Goal: Task Accomplishment & Management: Manage account settings

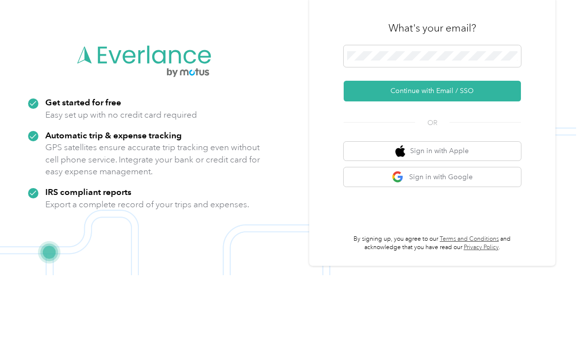
click at [474, 157] on button "Continue with Email / SSO" at bounding box center [432, 167] width 177 height 21
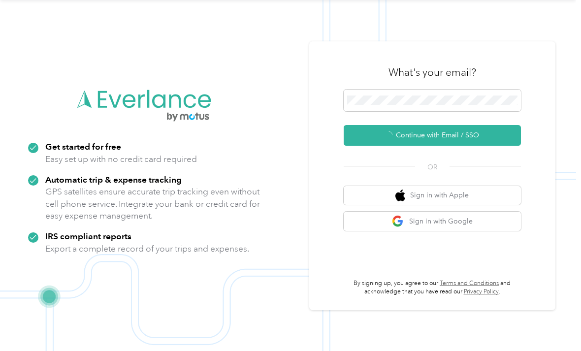
scroll to position [17, 0]
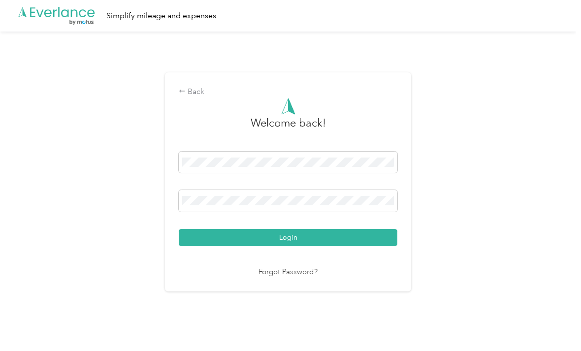
click at [296, 190] on span at bounding box center [288, 201] width 219 height 22
click at [306, 207] on span at bounding box center [288, 201] width 219 height 22
click at [326, 190] on span at bounding box center [288, 201] width 219 height 22
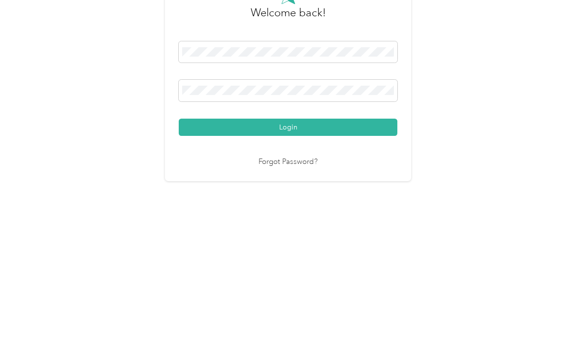
click at [291, 229] on button "Login" at bounding box center [288, 237] width 219 height 17
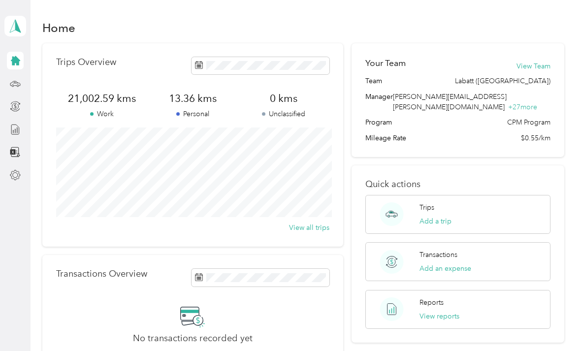
click at [19, 125] on icon at bounding box center [14, 130] width 7 height 10
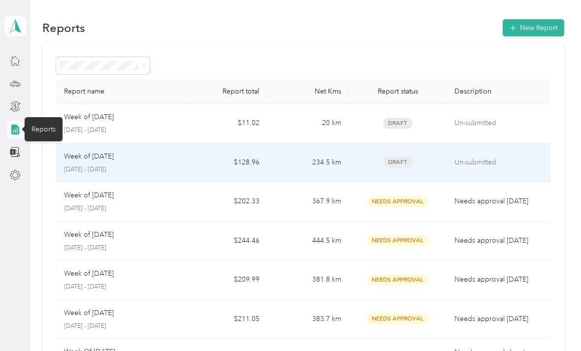
click at [285, 152] on td "234.5 km" at bounding box center [308, 162] width 81 height 39
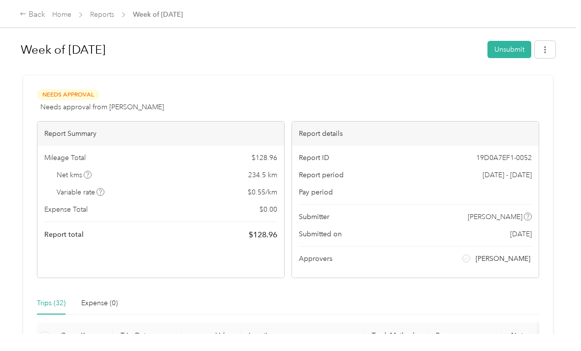
click at [546, 50] on button "button" at bounding box center [545, 49] width 21 height 17
click at [529, 88] on span "Download" at bounding box center [522, 86] width 33 height 10
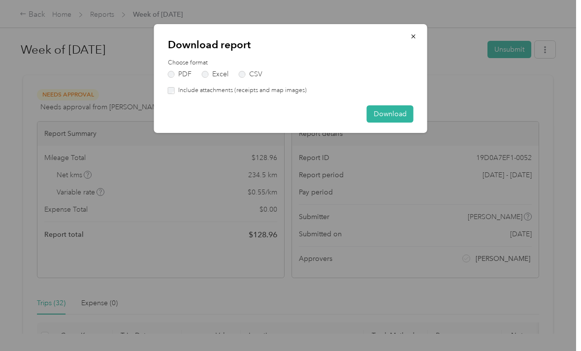
click at [401, 119] on button "Download" at bounding box center [390, 113] width 47 height 17
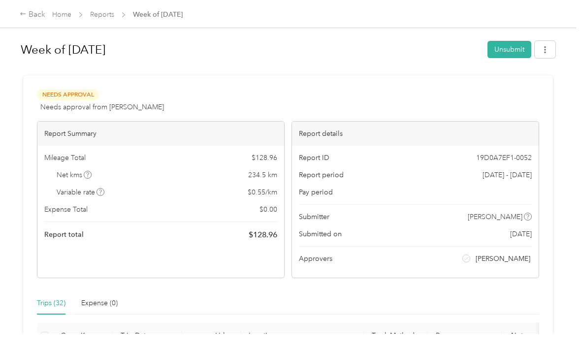
click at [30, 20] on div "Back" at bounding box center [33, 15] width 26 height 12
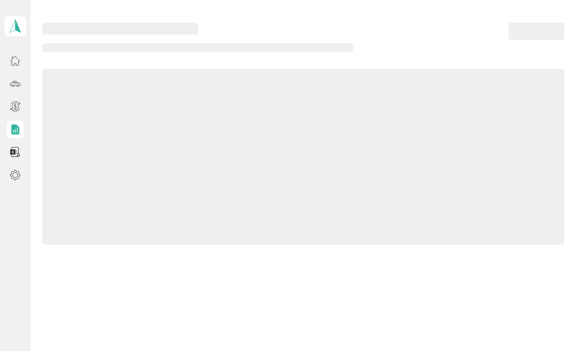
scroll to position [17, 0]
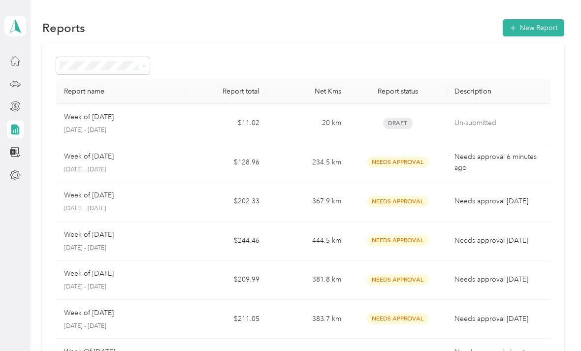
click at [10, 147] on icon at bounding box center [15, 152] width 11 height 11
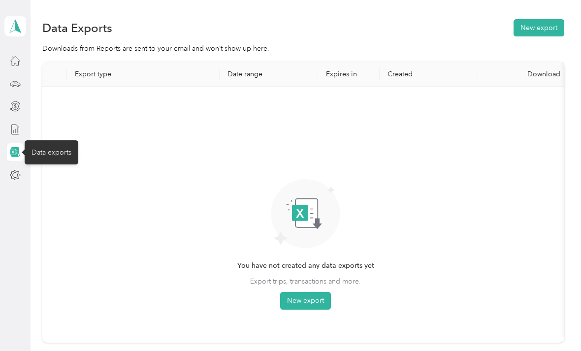
click at [15, 170] on icon at bounding box center [15, 175] width 11 height 11
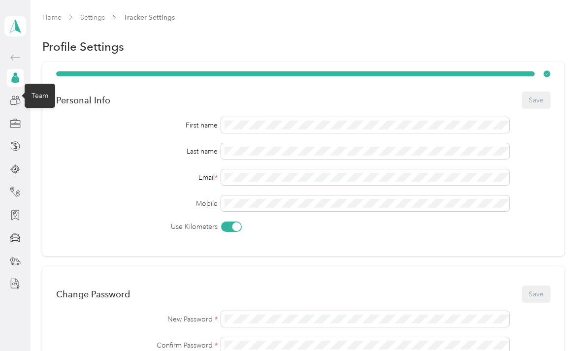
click at [18, 95] on icon at bounding box center [15, 100] width 11 height 11
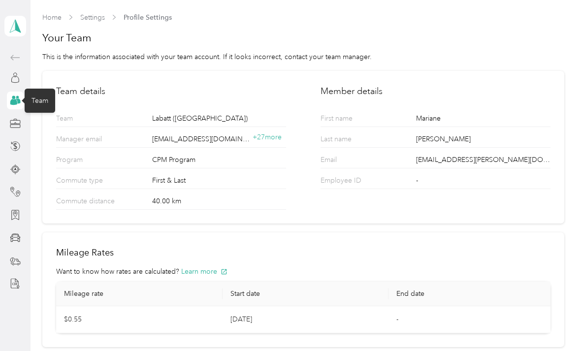
click at [17, 118] on icon at bounding box center [15, 123] width 11 height 11
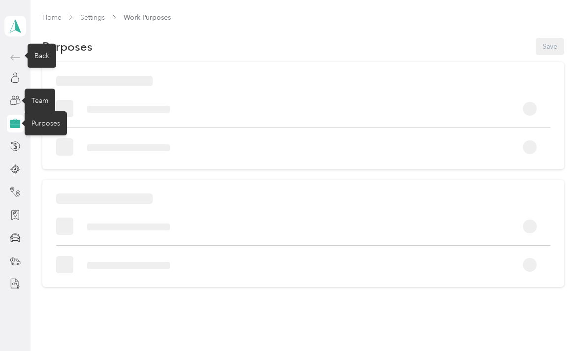
click at [15, 52] on icon at bounding box center [15, 58] width 12 height 12
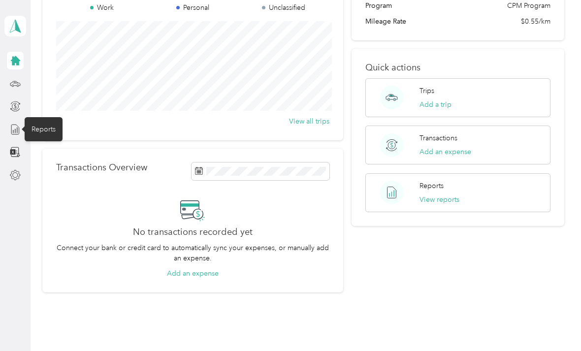
scroll to position [106, 0]
click at [492, 173] on div "Reports View reports" at bounding box center [458, 192] width 185 height 39
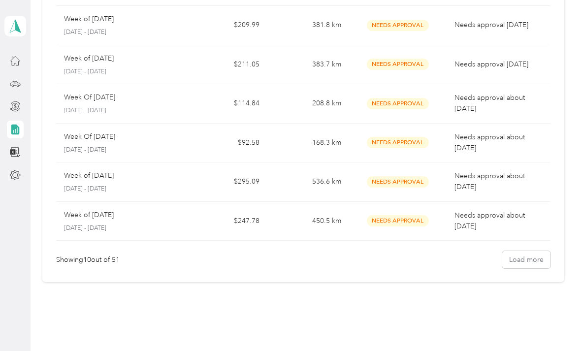
scroll to position [254, 0]
click at [18, 124] on icon at bounding box center [15, 129] width 8 height 10
click at [15, 104] on icon at bounding box center [15, 106] width 2 height 4
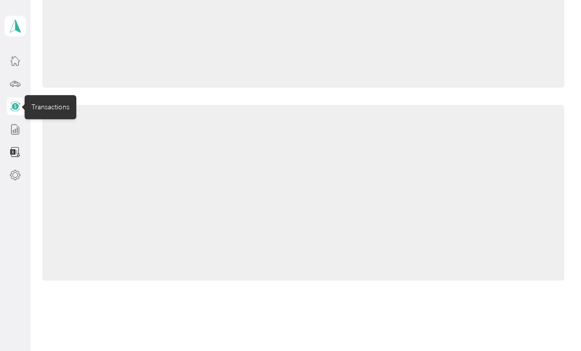
scroll to position [69, 0]
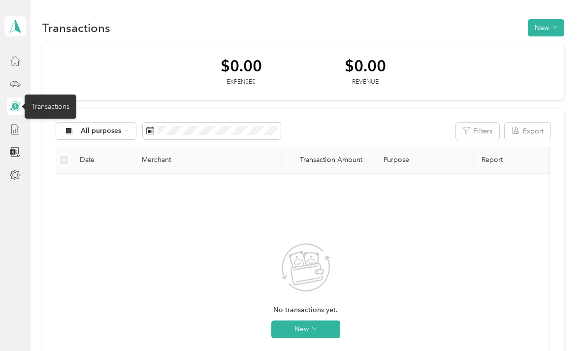
click at [18, 124] on icon at bounding box center [15, 129] width 11 height 11
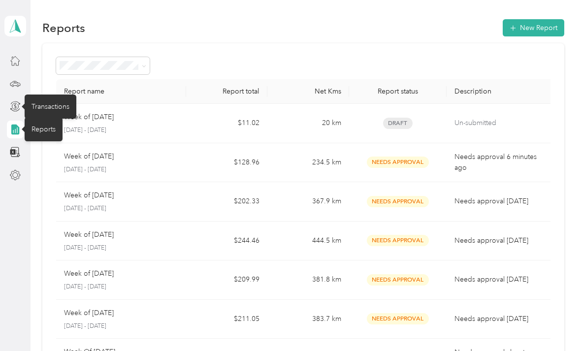
click at [499, 152] on p "Needs approval 6 minutes ago" at bounding box center [501, 163] width 93 height 22
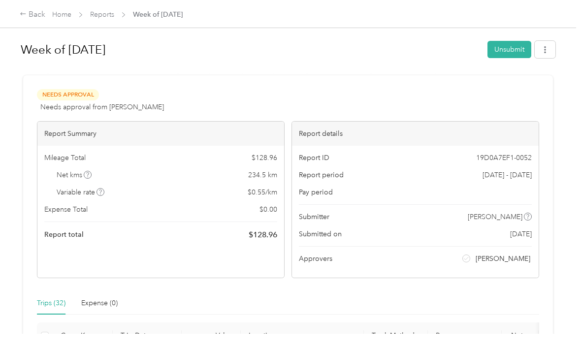
click at [31, 12] on div "Back" at bounding box center [33, 15] width 26 height 12
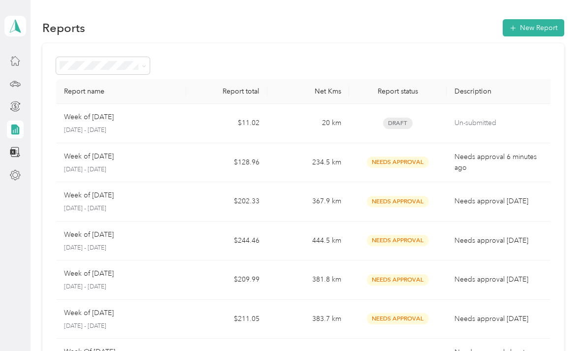
click at [19, 55] on icon at bounding box center [15, 60] width 11 height 11
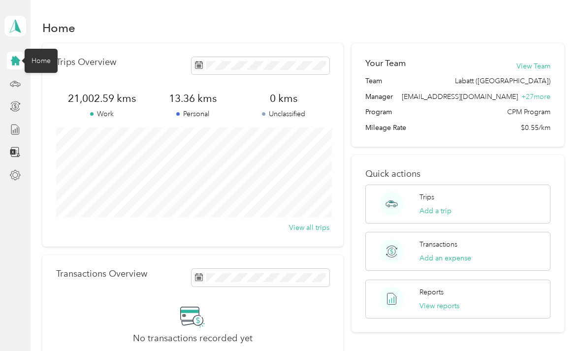
click at [509, 280] on div "Reports View reports" at bounding box center [458, 299] width 185 height 39
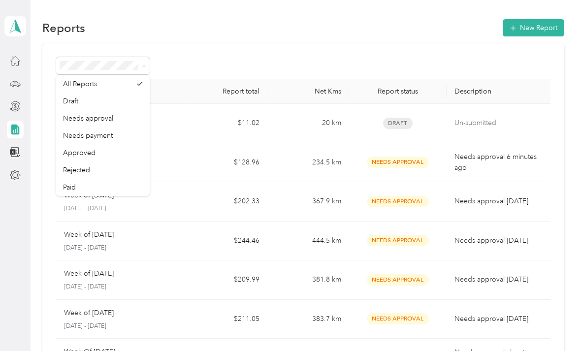
click at [69, 149] on span "Approved" at bounding box center [79, 153] width 33 height 8
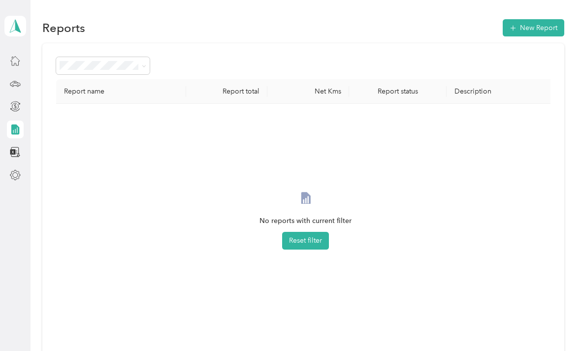
click at [318, 232] on button "Reset filter" at bounding box center [305, 241] width 47 height 18
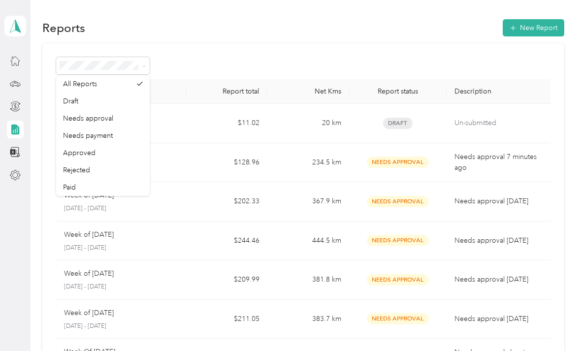
click at [72, 149] on span "Approved" at bounding box center [79, 153] width 33 height 8
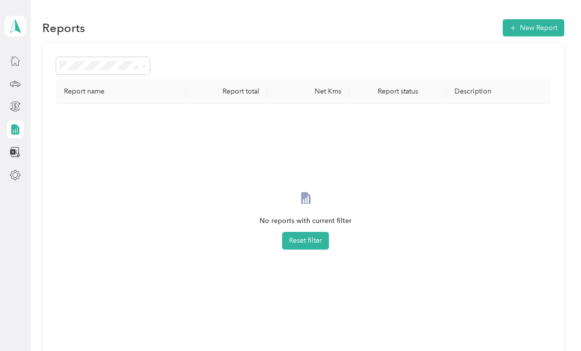
click at [514, 112] on div "No reports with current filter Reset filter" at bounding box center [305, 229] width 483 height 235
click at [19, 98] on div at bounding box center [15, 107] width 17 height 18
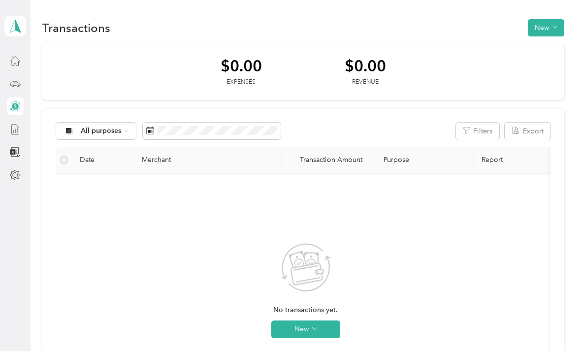
click at [19, 78] on icon at bounding box center [15, 83] width 11 height 11
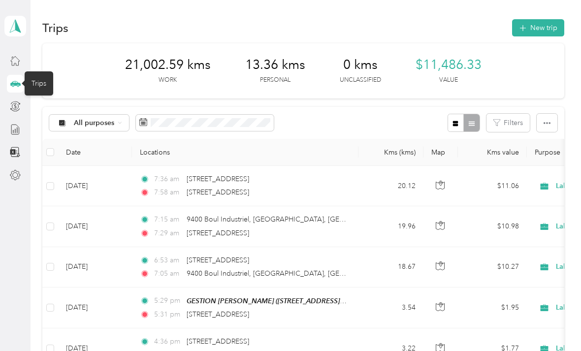
click at [9, 26] on div "Mariane Brisebois Personal dashboard" at bounding box center [15, 26] width 22 height 34
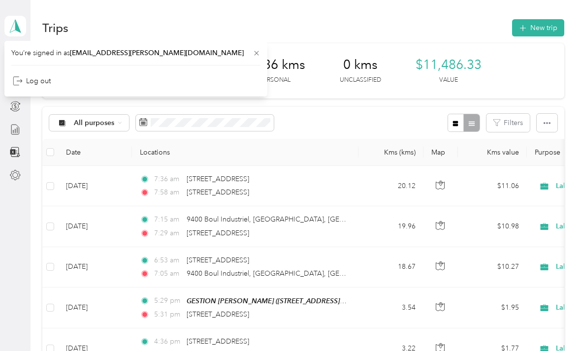
click at [15, 175] on aside "Mariane Brisebois Personal dashboard" at bounding box center [15, 175] width 31 height 351
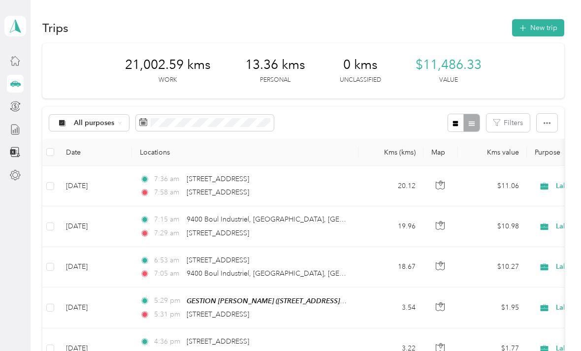
click at [15, 175] on aside "Mariane Brisebois Personal dashboard" at bounding box center [15, 175] width 31 height 351
click at [19, 170] on icon at bounding box center [15, 175] width 11 height 11
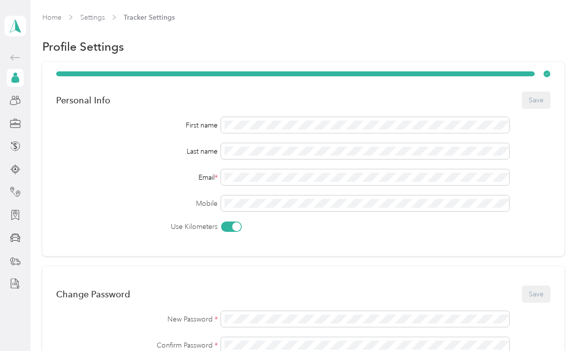
click at [13, 120] on icon at bounding box center [15, 121] width 10 height 3
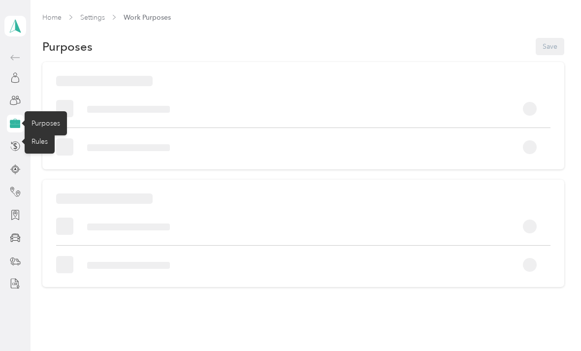
click at [15, 143] on icon at bounding box center [14, 146] width 3 height 6
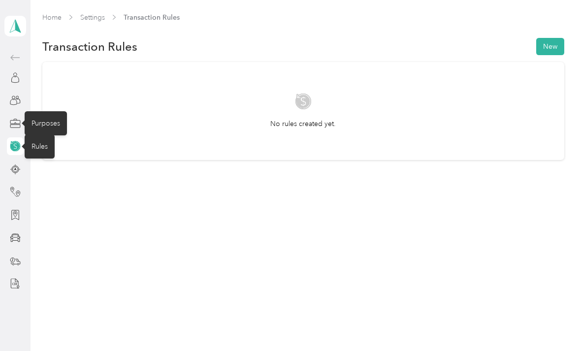
click at [19, 164] on icon at bounding box center [15, 169] width 11 height 11
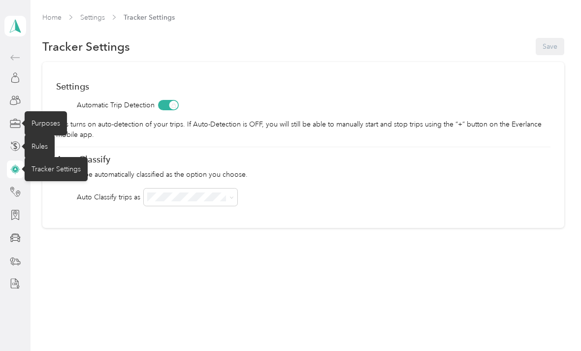
click at [12, 210] on icon at bounding box center [15, 214] width 7 height 9
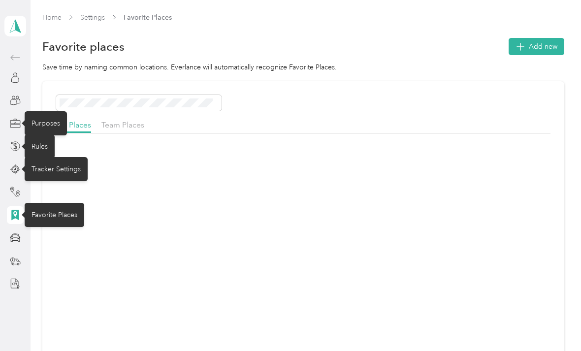
click at [12, 234] on icon at bounding box center [15, 238] width 10 height 8
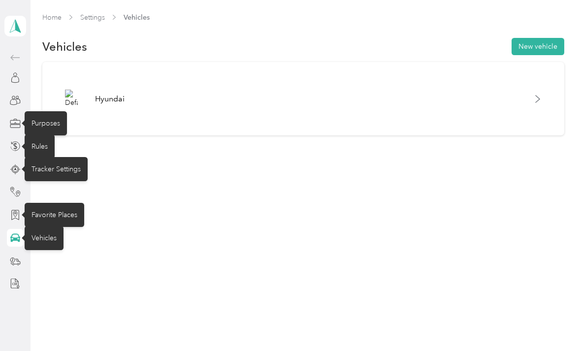
click at [14, 258] on ellipse at bounding box center [12, 260] width 4 height 4
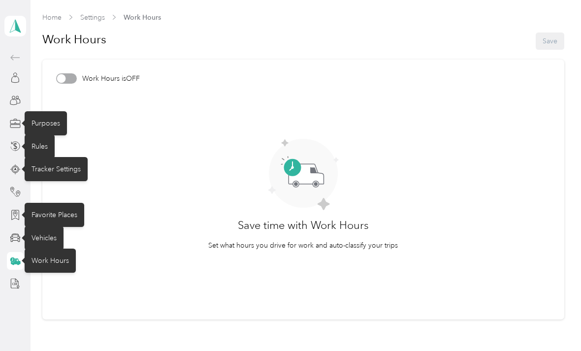
click at [14, 275] on div at bounding box center [15, 284] width 17 height 18
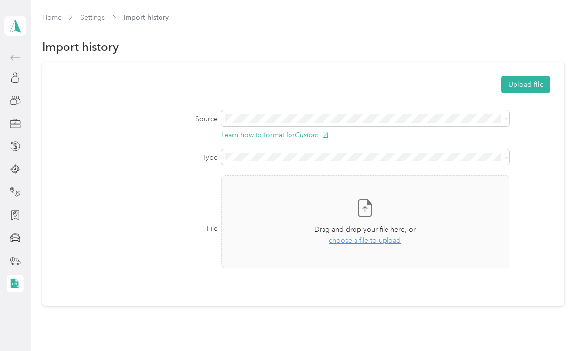
click at [7, 21] on div "Mariane Brisebois Personal dashboard" at bounding box center [15, 26] width 22 height 34
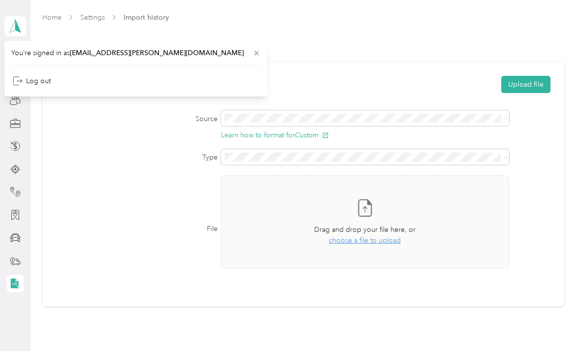
click at [253, 49] on icon at bounding box center [257, 53] width 8 height 8
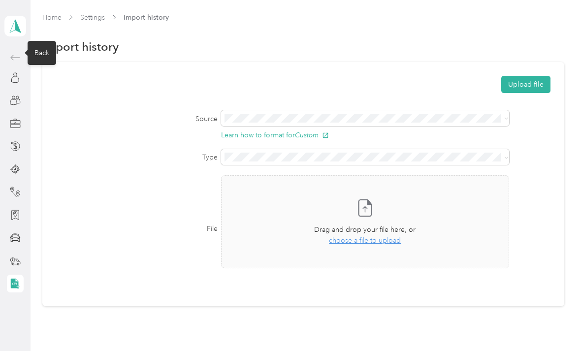
click at [13, 52] on icon at bounding box center [15, 58] width 12 height 12
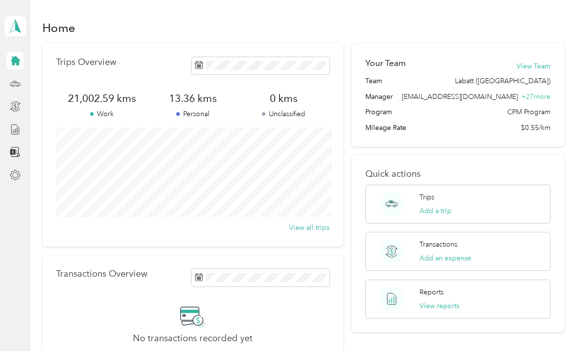
click at [519, 232] on div "Transactions Add an expense" at bounding box center [458, 251] width 185 height 39
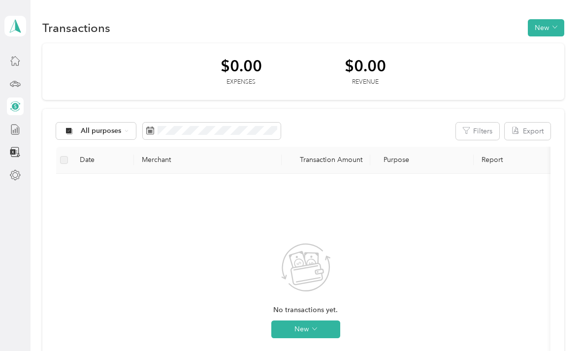
click at [18, 62] on icon at bounding box center [15, 60] width 11 height 11
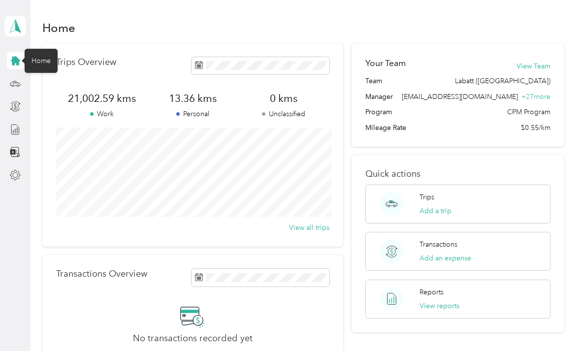
click at [516, 298] on div "Reports View reports" at bounding box center [458, 299] width 185 height 39
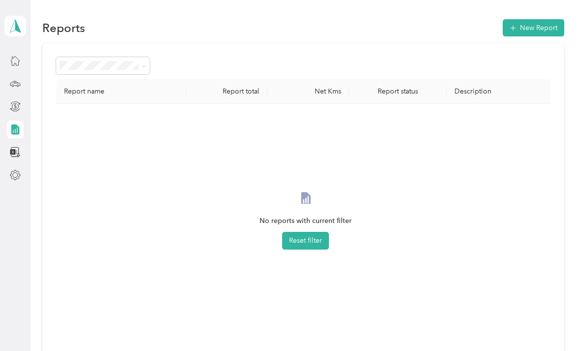
scroll to position [19, 0]
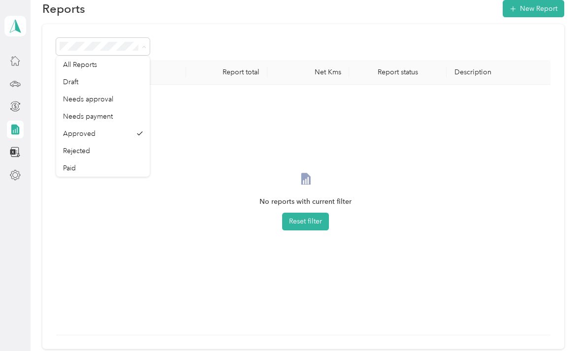
click at [75, 64] on span "All Reports" at bounding box center [80, 65] width 34 height 8
